Goal: Task Accomplishment & Management: Manage account settings

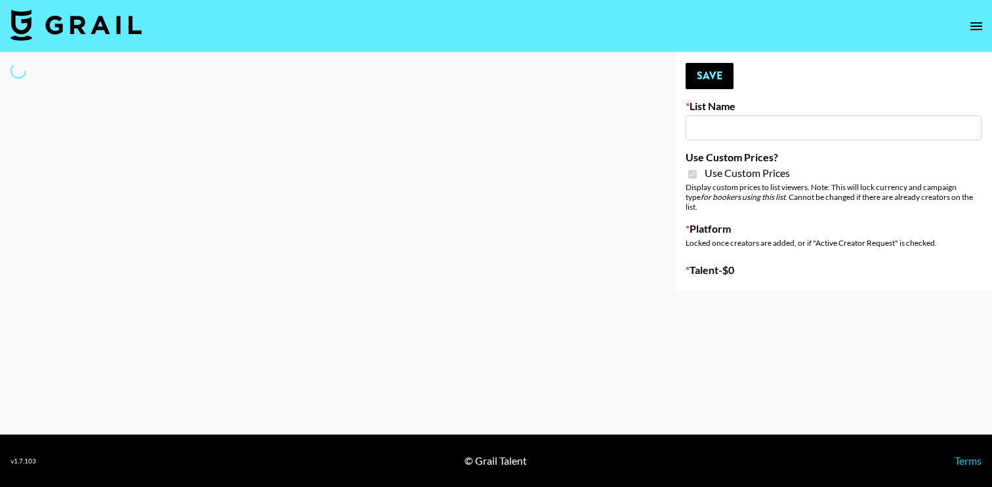
type input "Amaxy Beauty"
checkbox input "true"
select select "Brand"
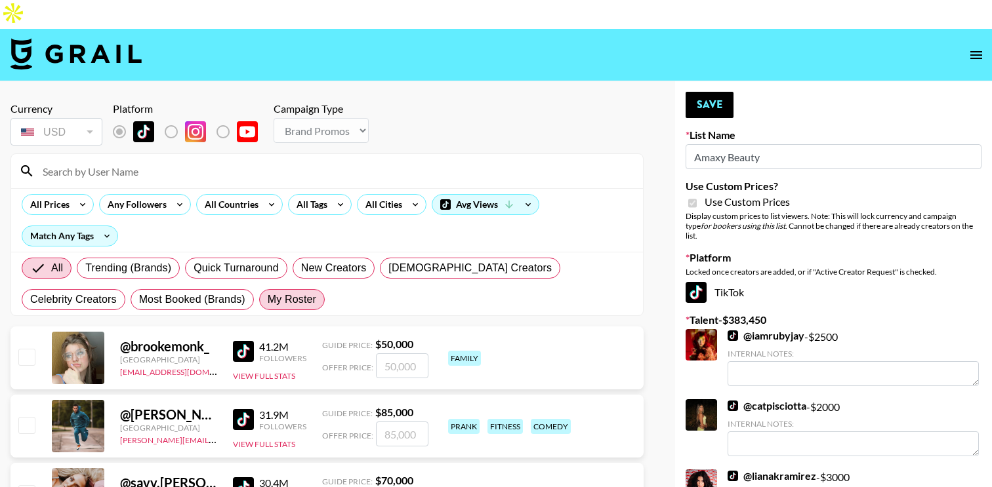
click at [268, 292] on span "My Roster" at bounding box center [292, 300] width 49 height 16
click at [268, 300] on input "My Roster" at bounding box center [268, 300] width 0 height 0
radio input "true"
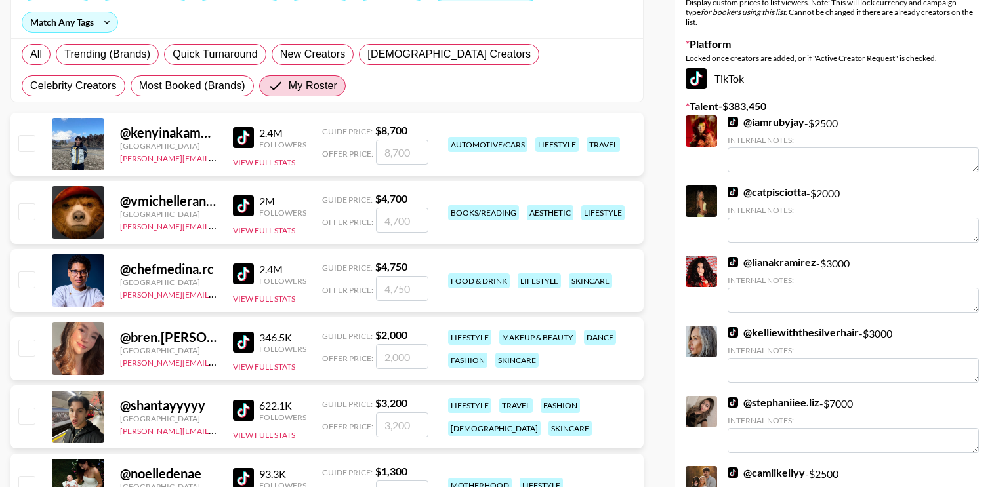
scroll to position [252, 0]
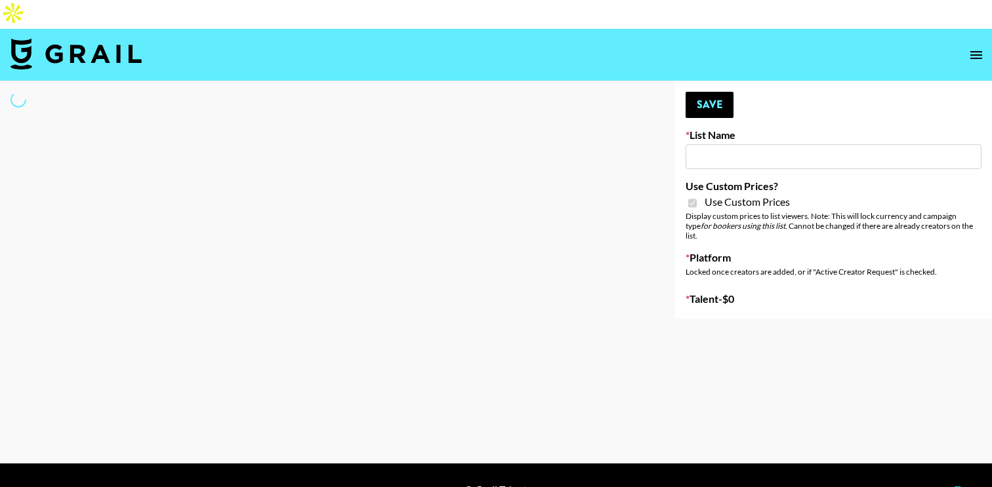
type input "Sleep & Glow"
checkbox input "true"
select select "Brand"
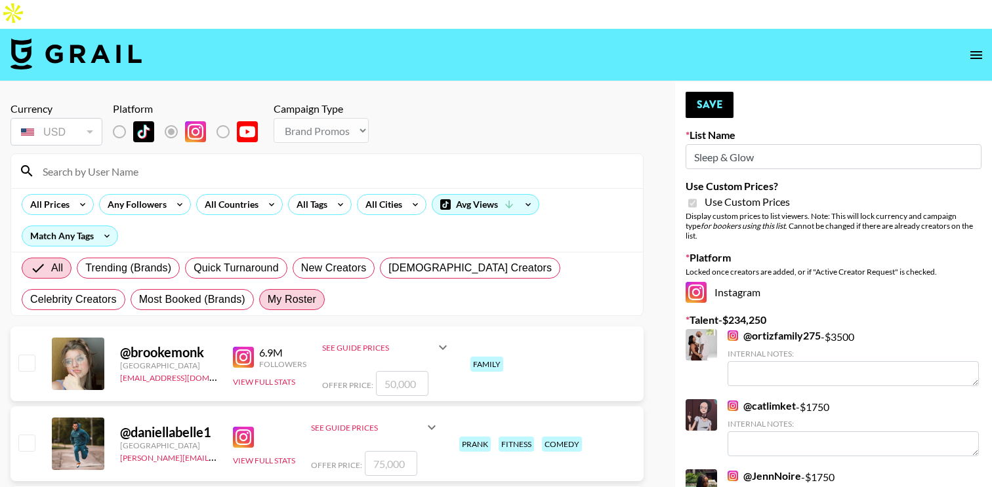
click at [268, 292] on span "My Roster" at bounding box center [292, 300] width 49 height 16
click at [268, 300] on input "My Roster" at bounding box center [268, 300] width 0 height 0
radio input "true"
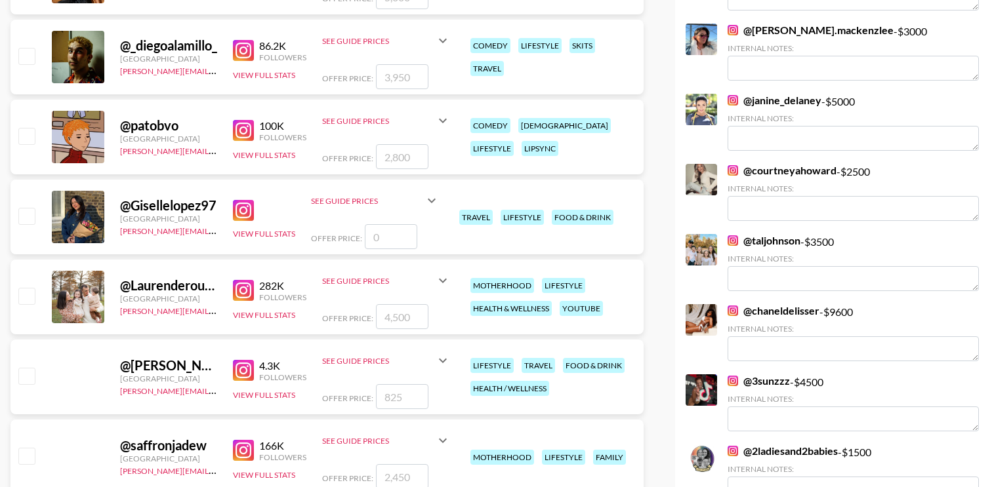
scroll to position [870, 0]
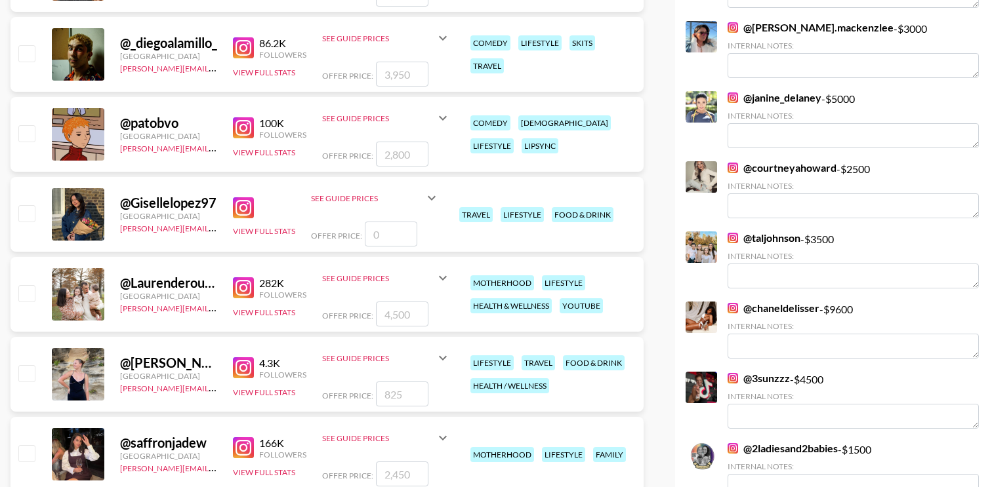
click at [25, 285] on input "checkbox" at bounding box center [26, 293] width 16 height 16
checkbox input "true"
drag, startPoint x: 409, startPoint y: 288, endPoint x: 375, endPoint y: 288, distance: 33.5
click at [376, 302] on input "4500" at bounding box center [402, 314] width 52 height 25
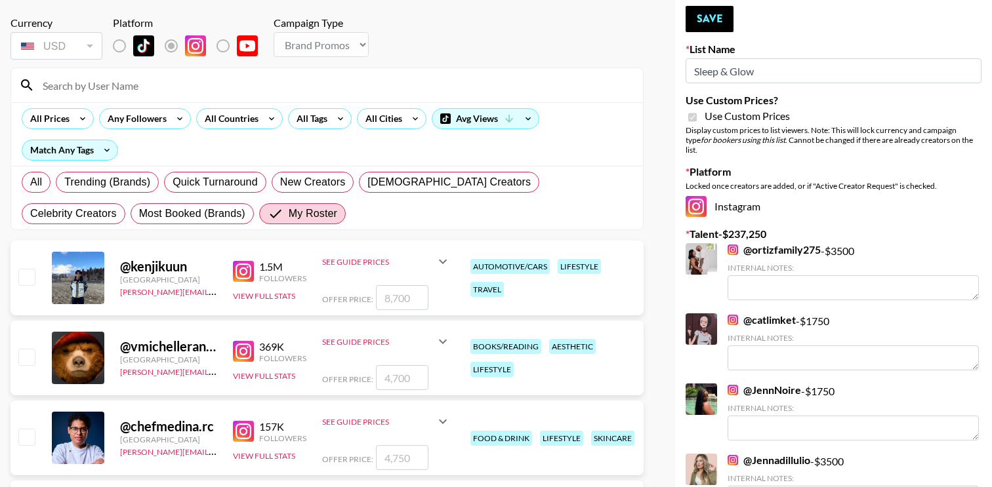
scroll to position [0, 0]
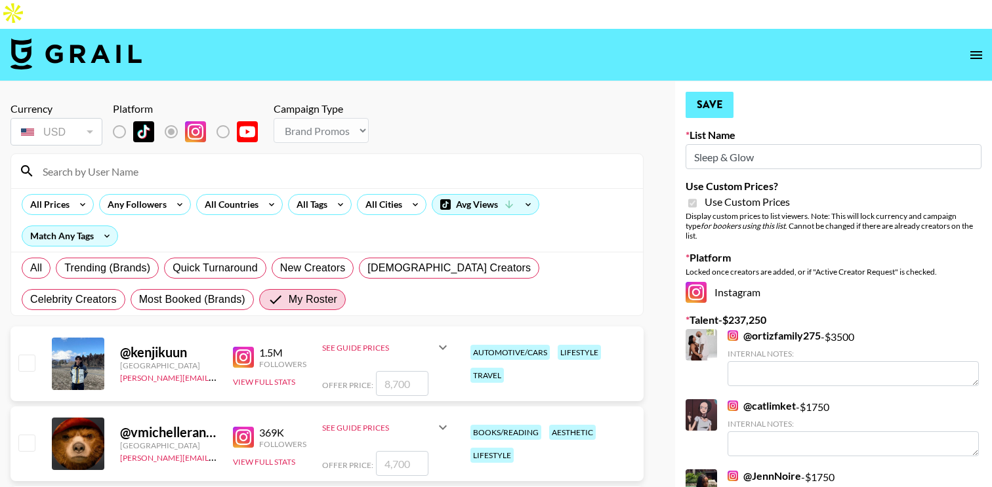
type input "3000"
click at [711, 92] on button "Save" at bounding box center [709, 105] width 48 height 26
